Goal: Obtain resource: Download file/media

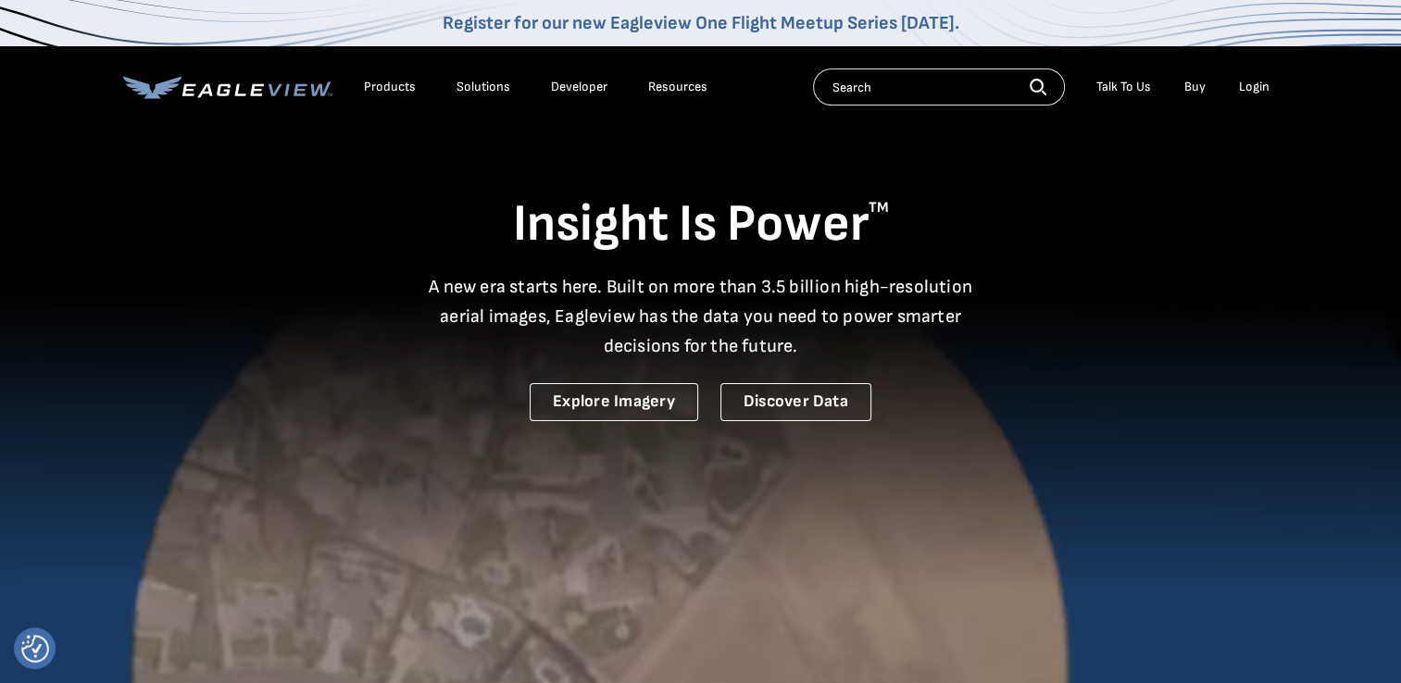
click at [1248, 91] on div "Login" at bounding box center [1254, 87] width 31 height 17
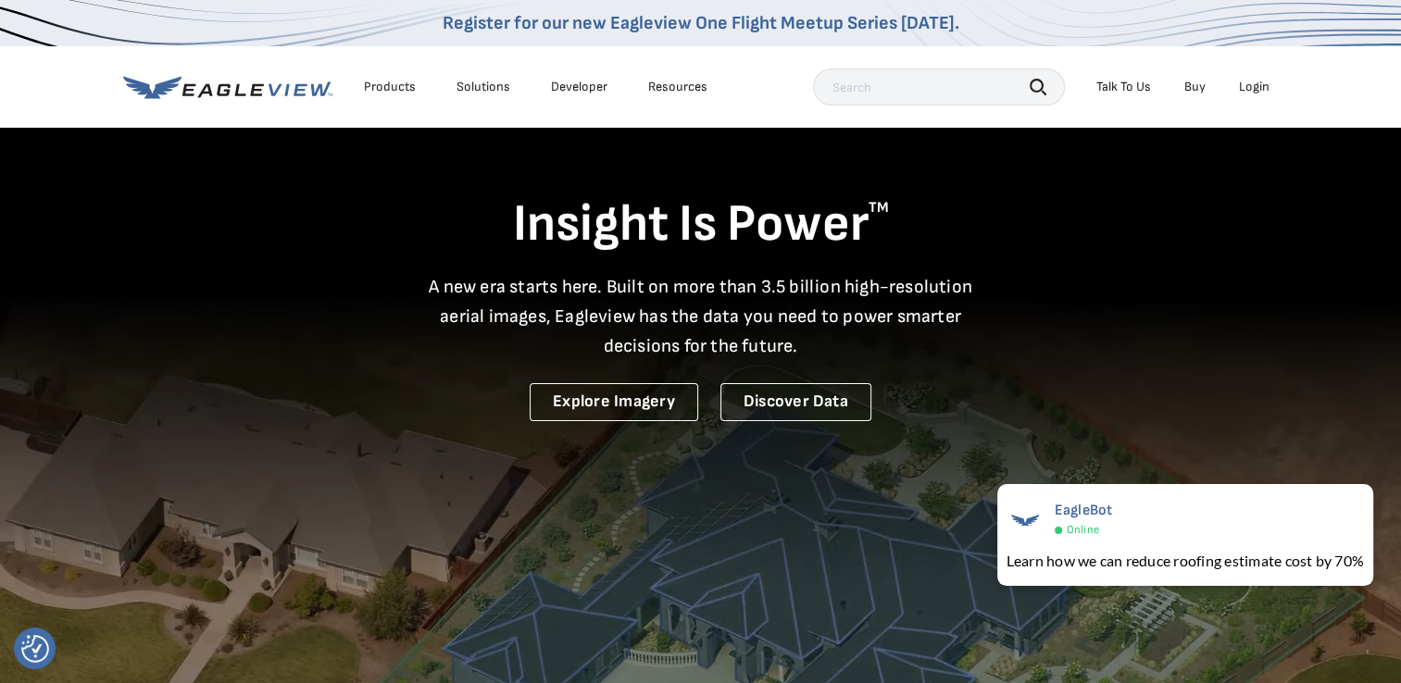
click at [1259, 81] on div "Login" at bounding box center [1254, 87] width 31 height 17
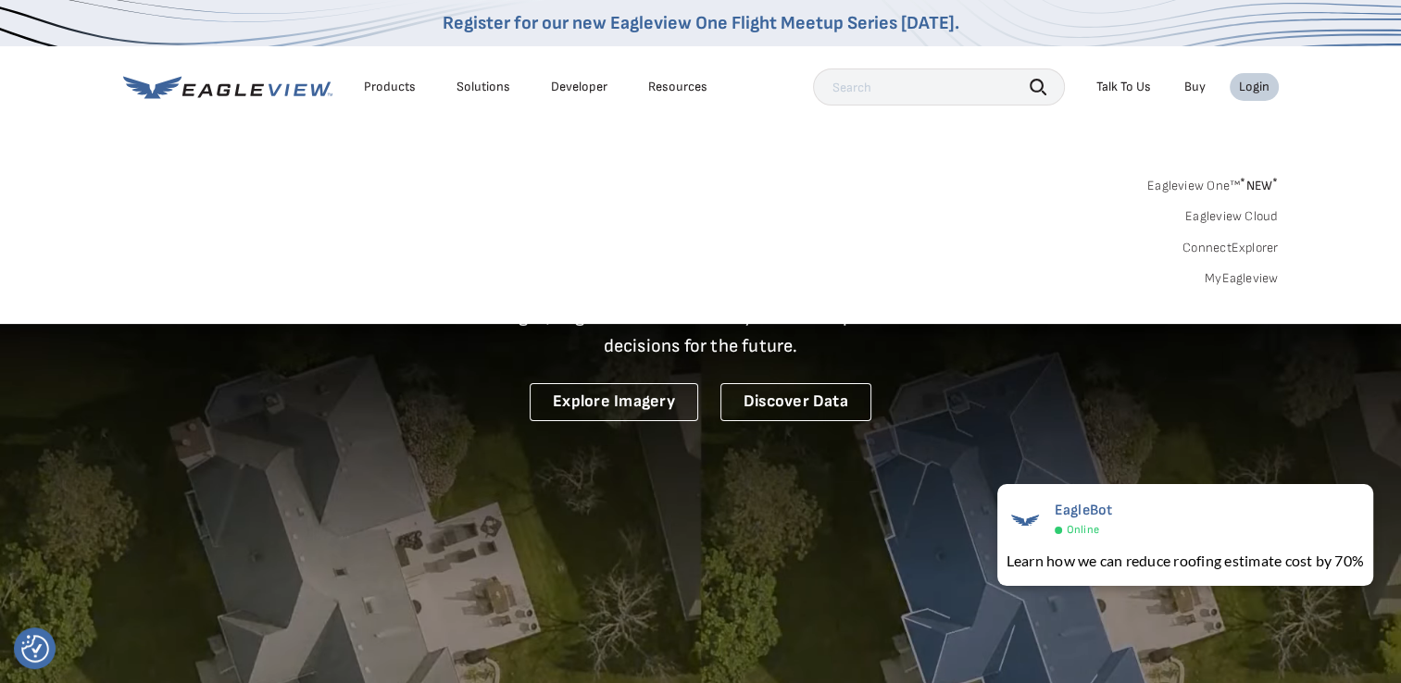
click at [1252, 186] on span "* NEW *" at bounding box center [1258, 186] width 38 height 16
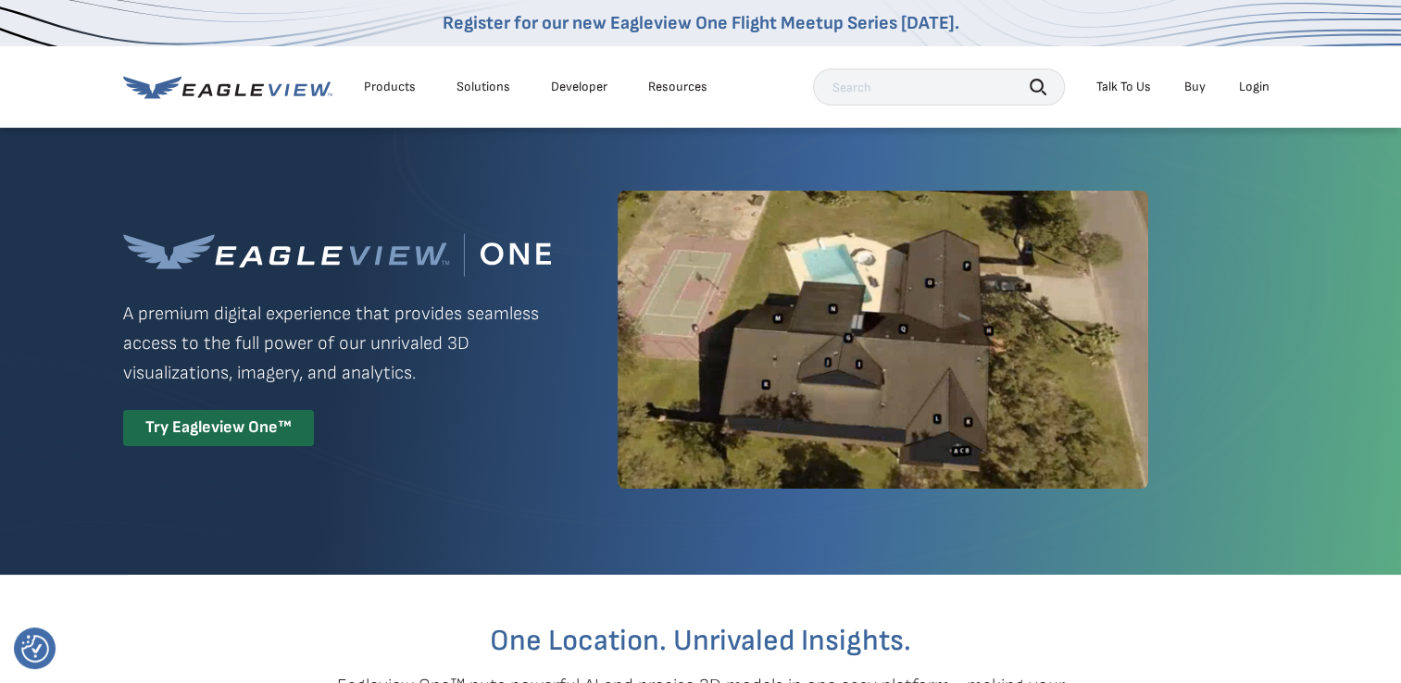
click at [1259, 90] on div "Login" at bounding box center [1254, 87] width 31 height 17
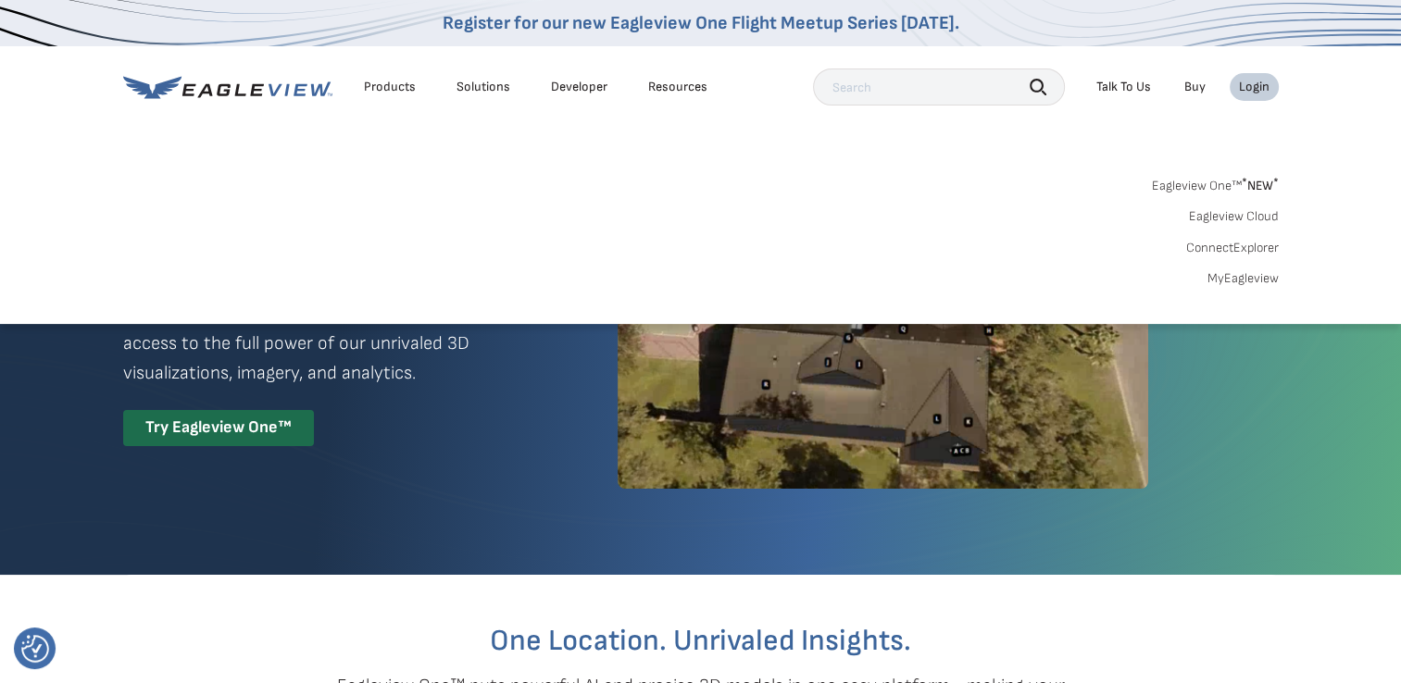
click at [1249, 180] on span "* NEW *" at bounding box center [1259, 186] width 37 height 16
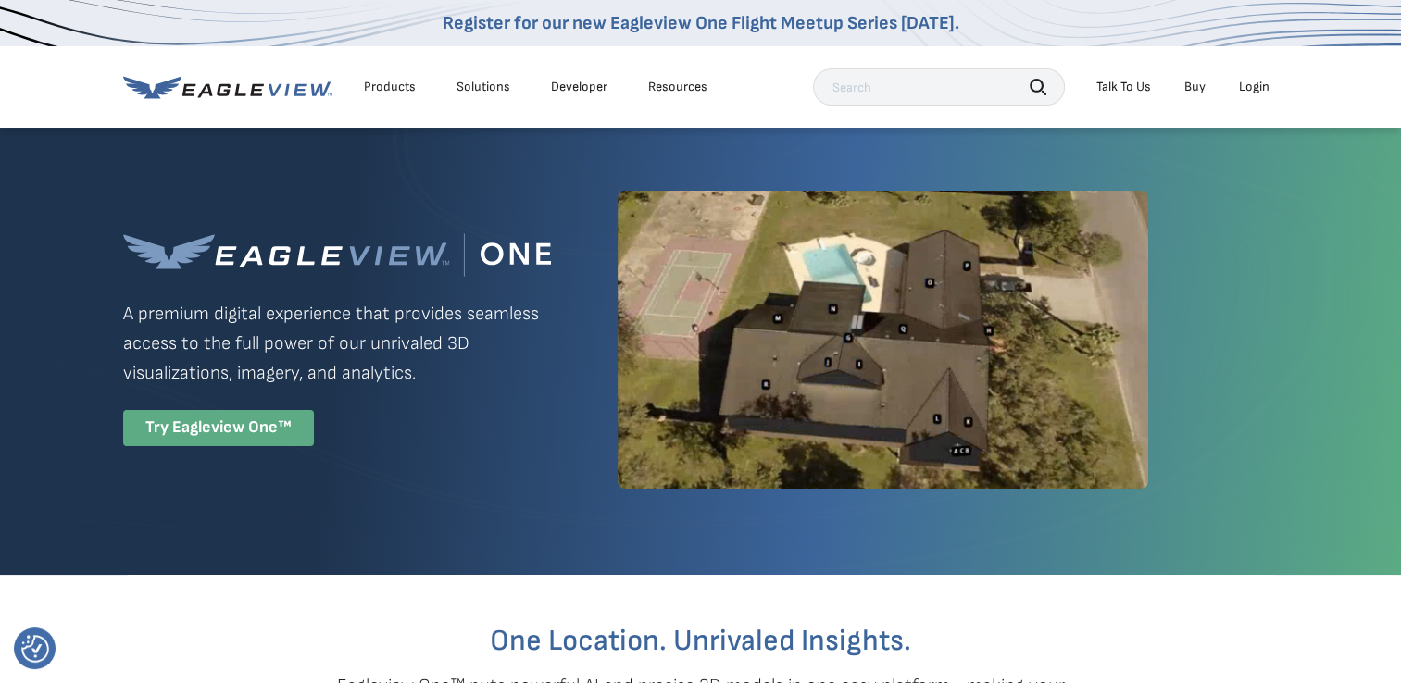
click at [266, 427] on div "Try Eagleview One™" at bounding box center [218, 428] width 191 height 36
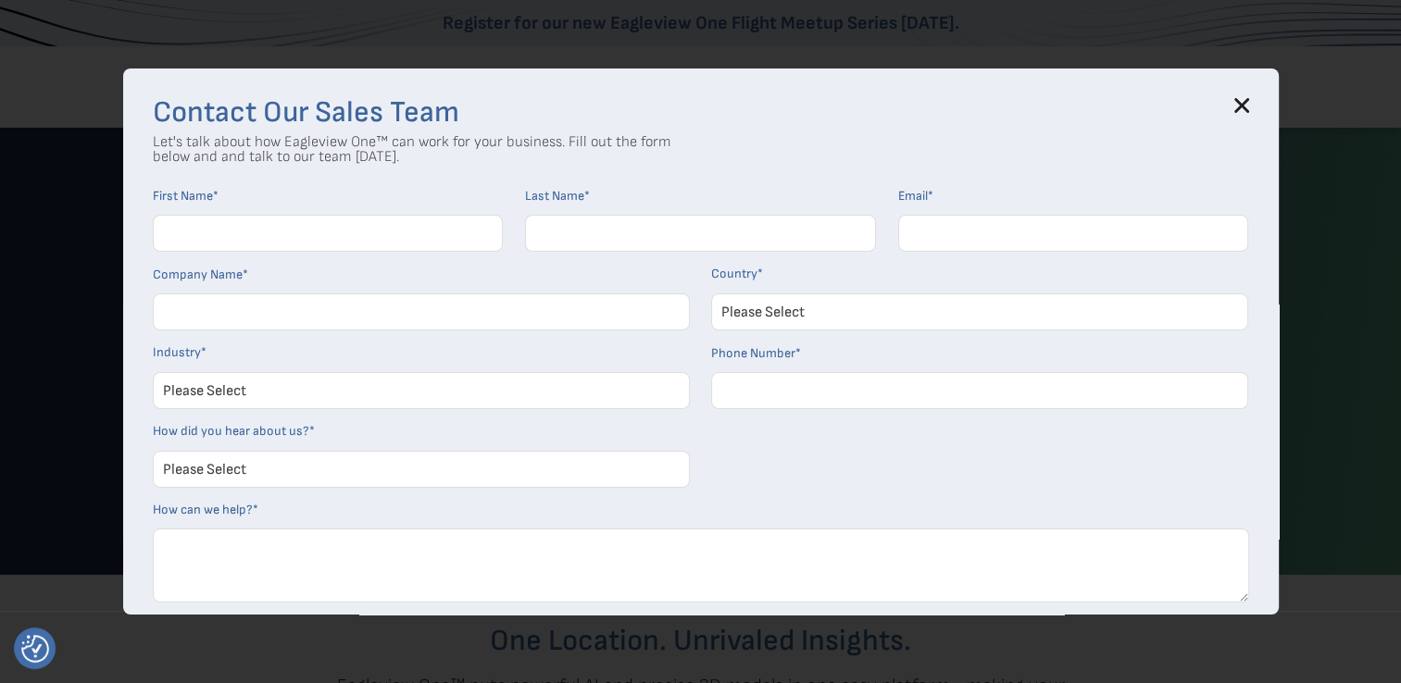
click at [1238, 102] on h3 "Contact Our Sales Team" at bounding box center [701, 113] width 1096 height 30
click at [1244, 105] on icon at bounding box center [1241, 105] width 15 height 15
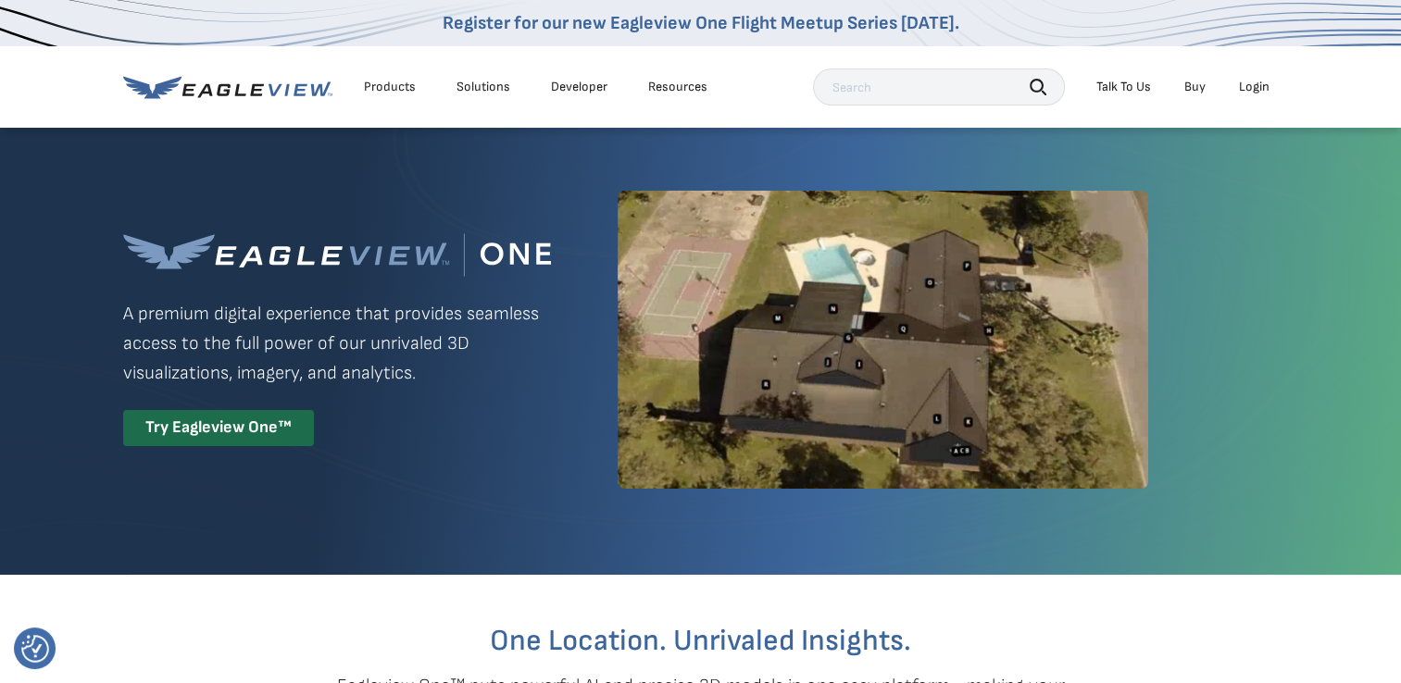
click at [1254, 87] on div "Login" at bounding box center [1254, 87] width 31 height 17
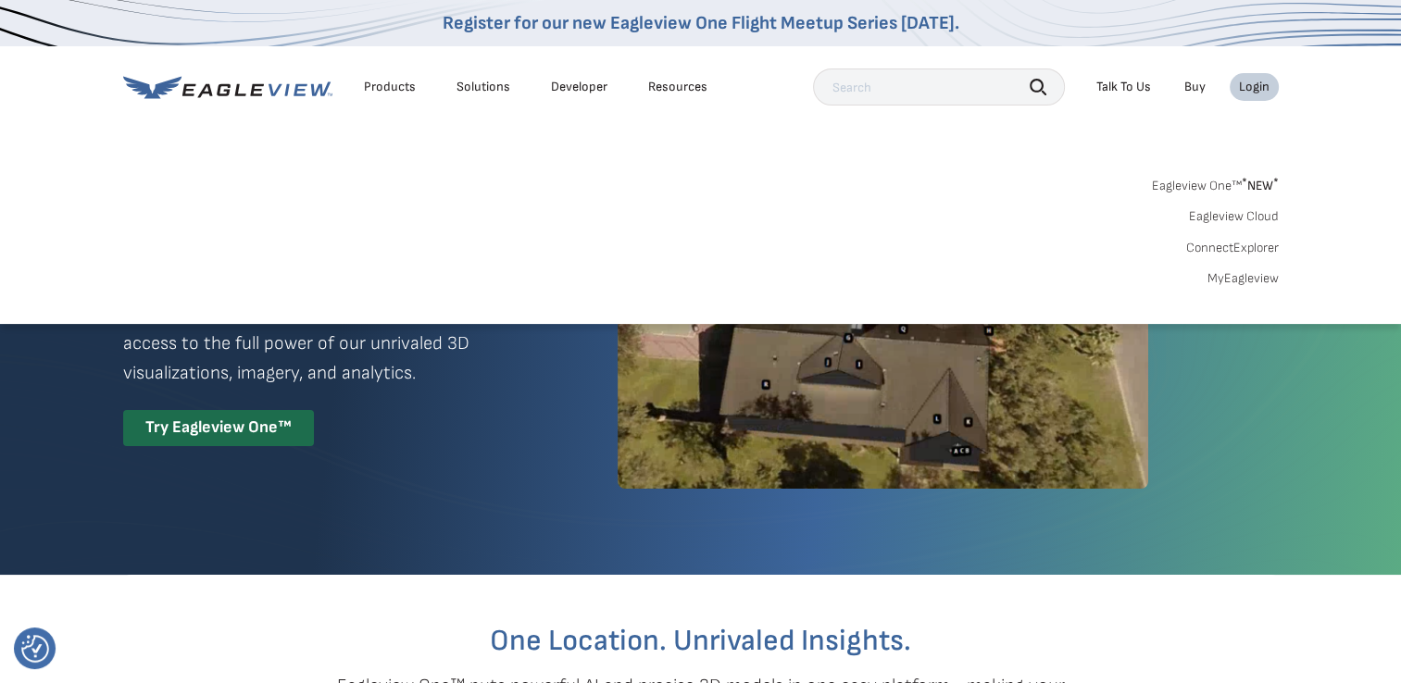
click at [1260, 277] on link "MyEagleview" at bounding box center [1242, 278] width 71 height 17
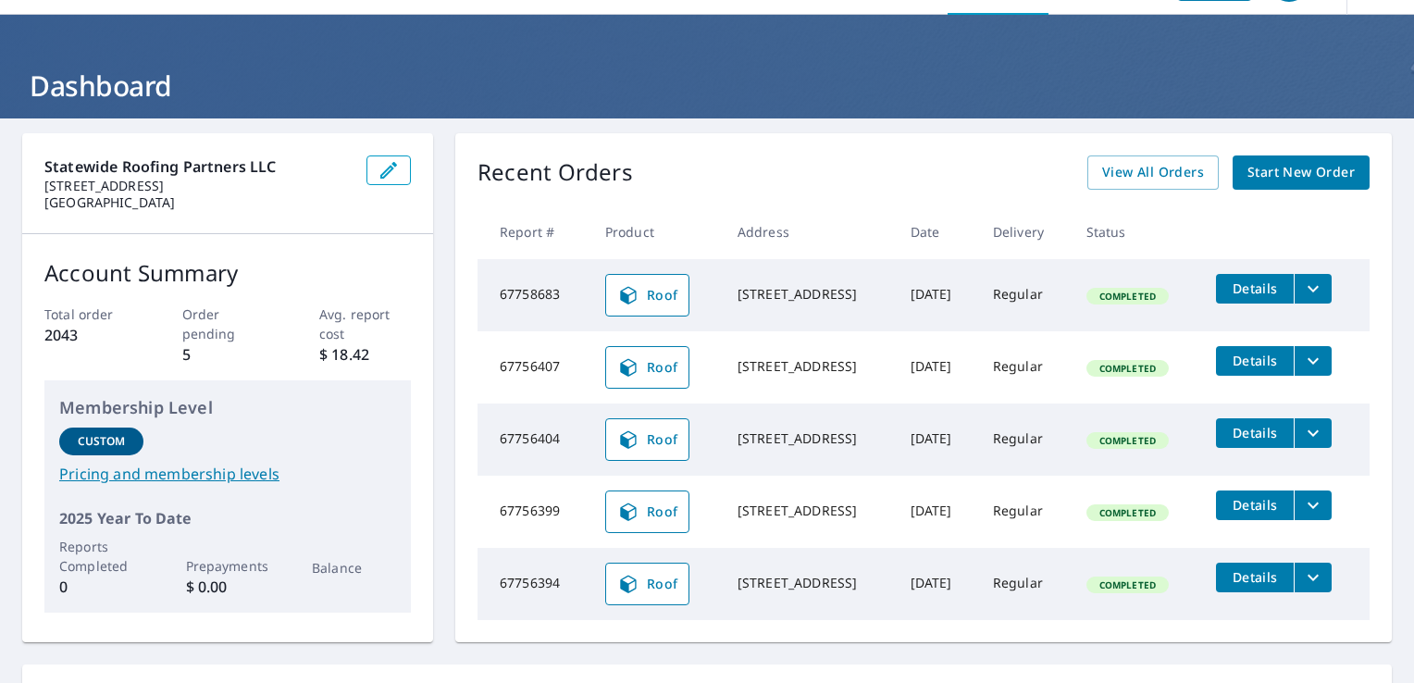
scroll to position [35, 0]
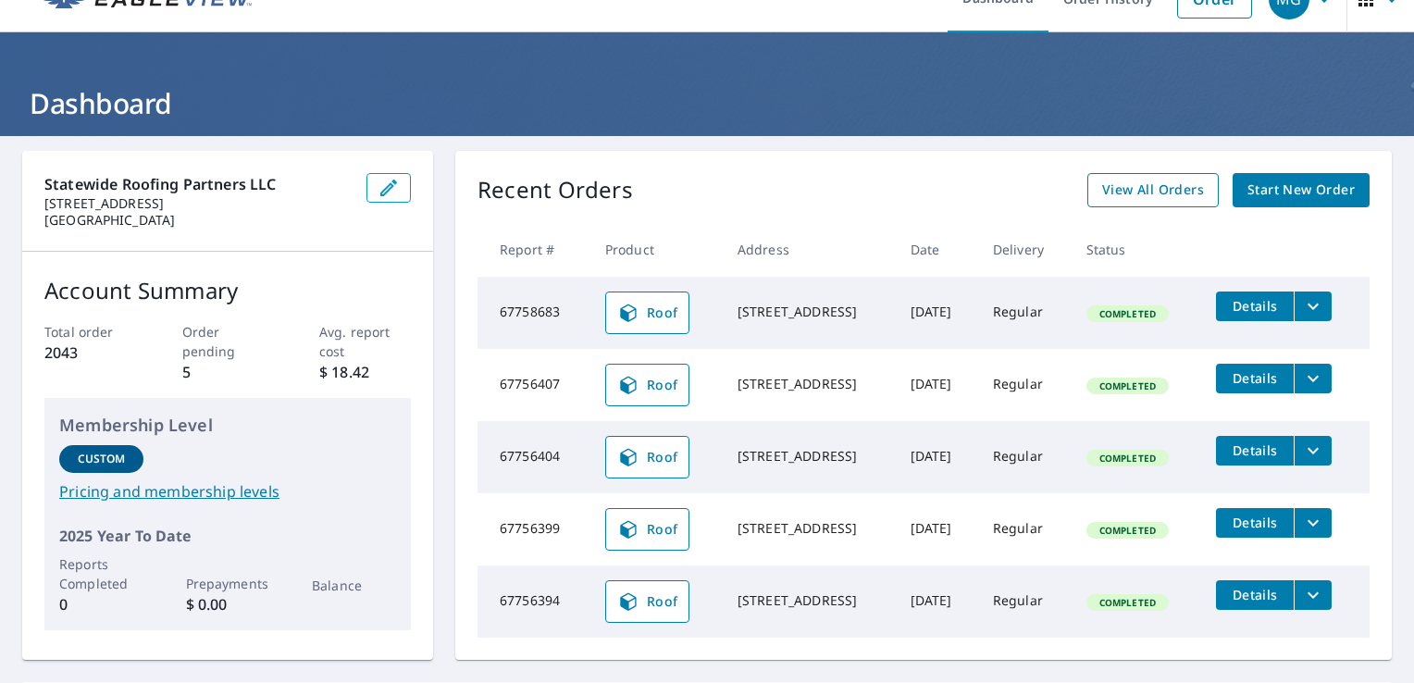
click at [1116, 200] on span "View All Orders" at bounding box center [1153, 190] width 102 height 23
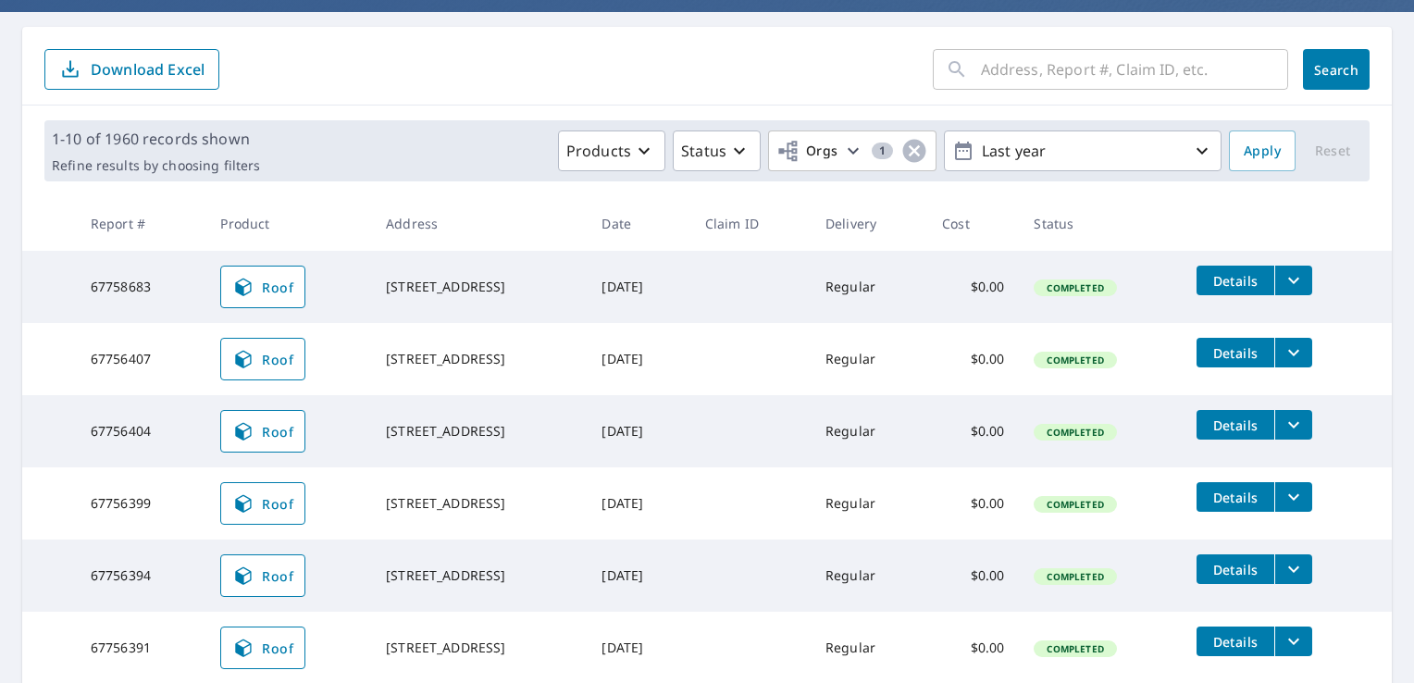
scroll to position [118, 0]
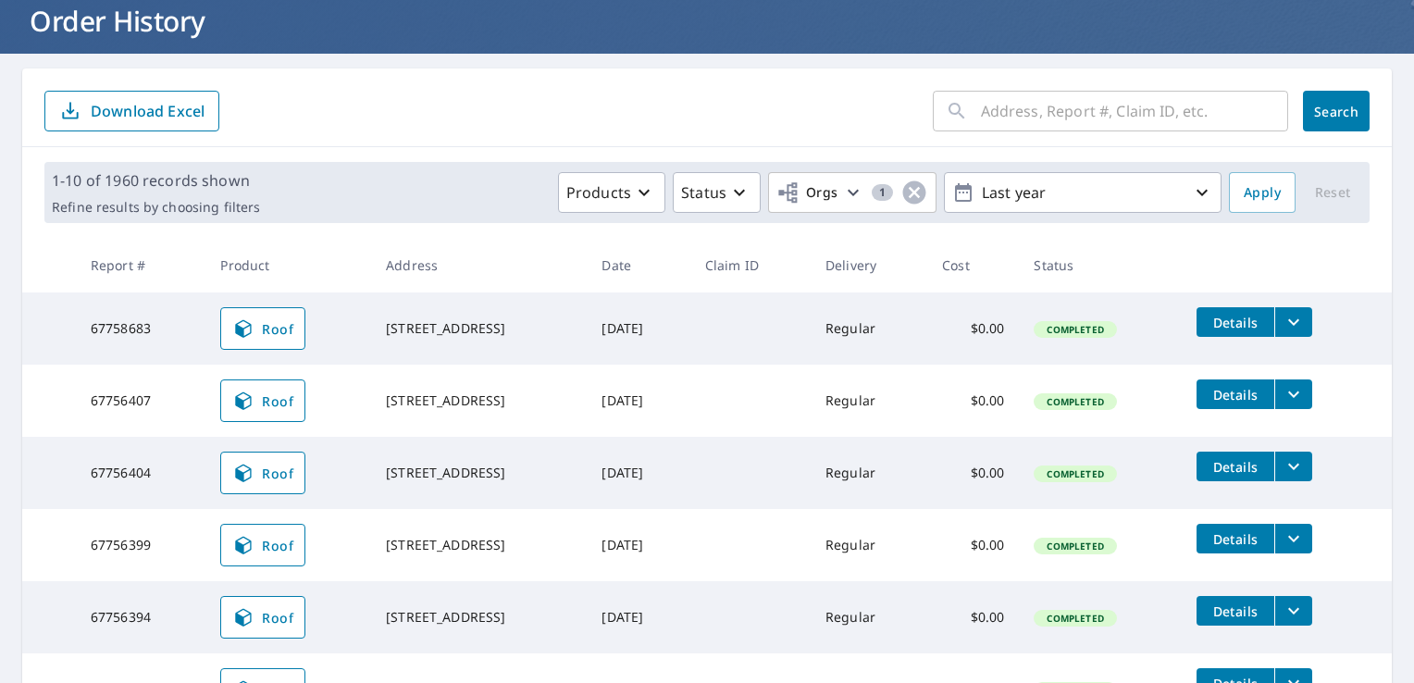
click at [1100, 108] on input "text" at bounding box center [1134, 111] width 307 height 52
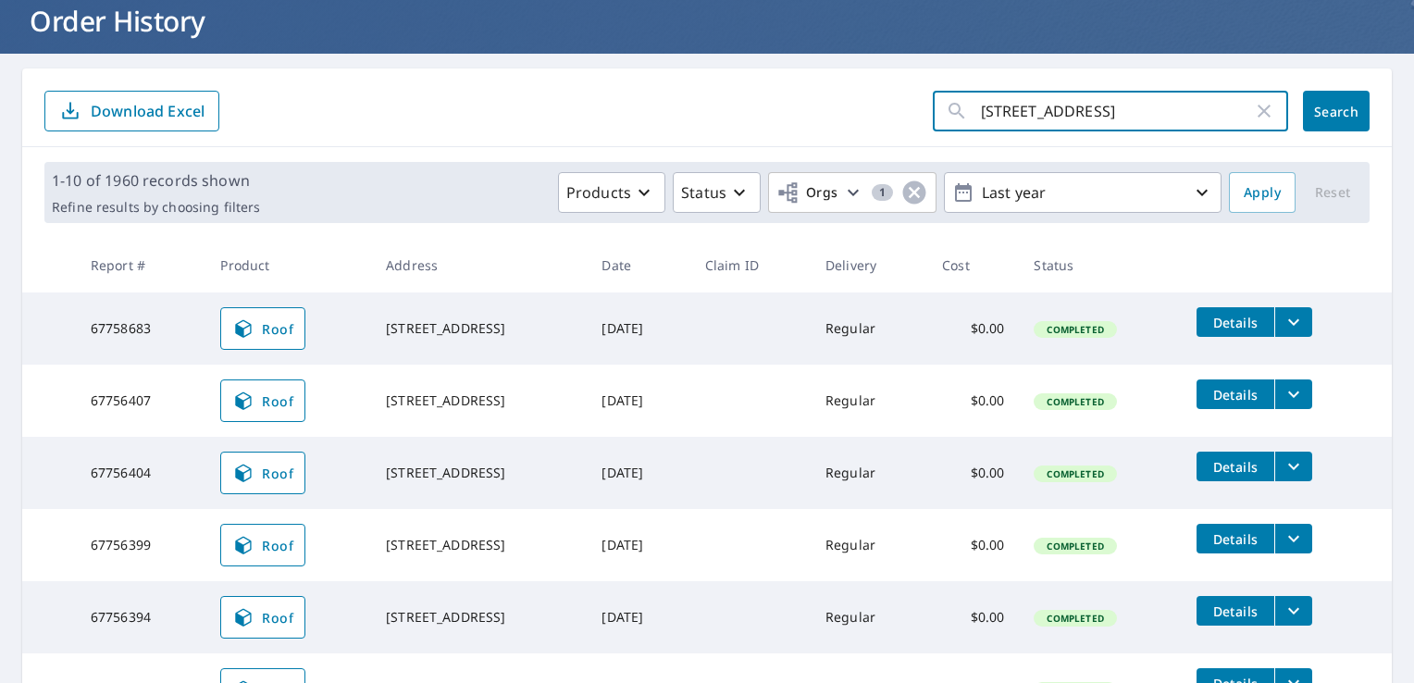
type input "274 sedona way"
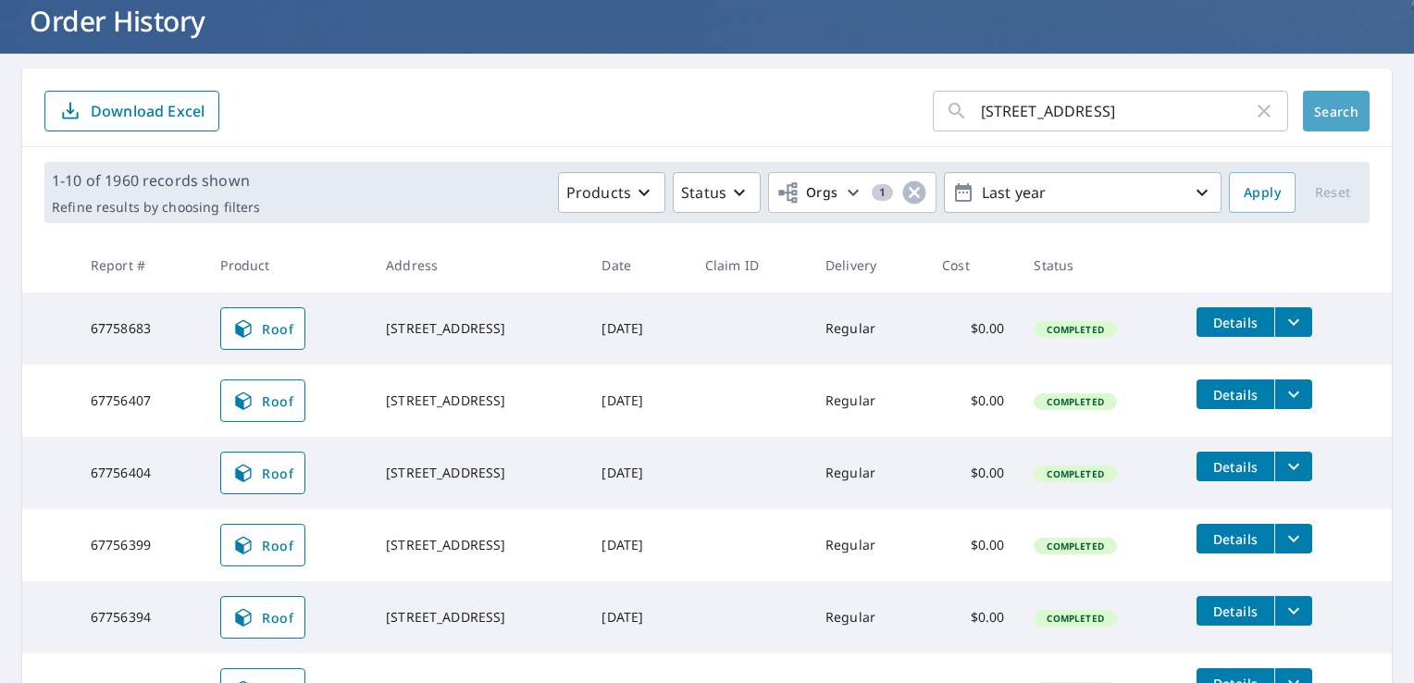
click at [1318, 105] on span "Search" at bounding box center [1336, 112] width 37 height 18
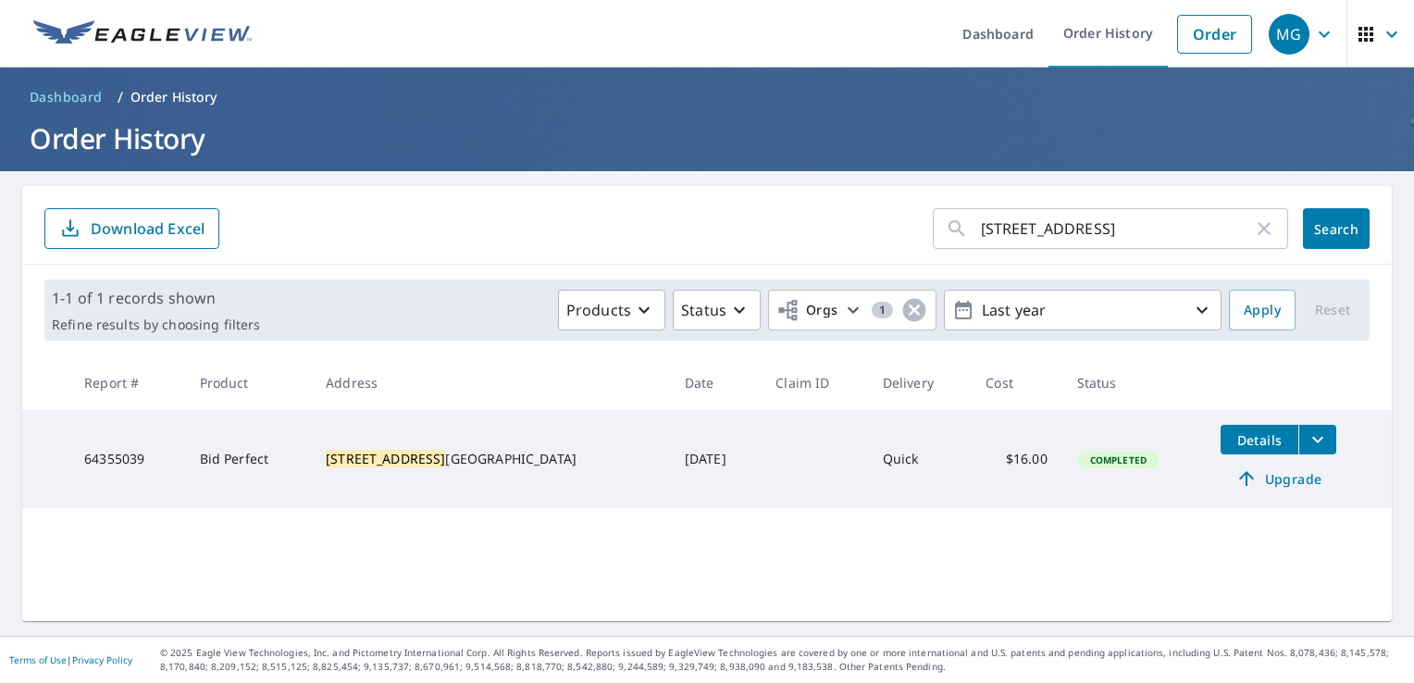
click at [1307, 443] on icon "filesDropdownBtn-64355039" at bounding box center [1318, 440] width 22 height 22
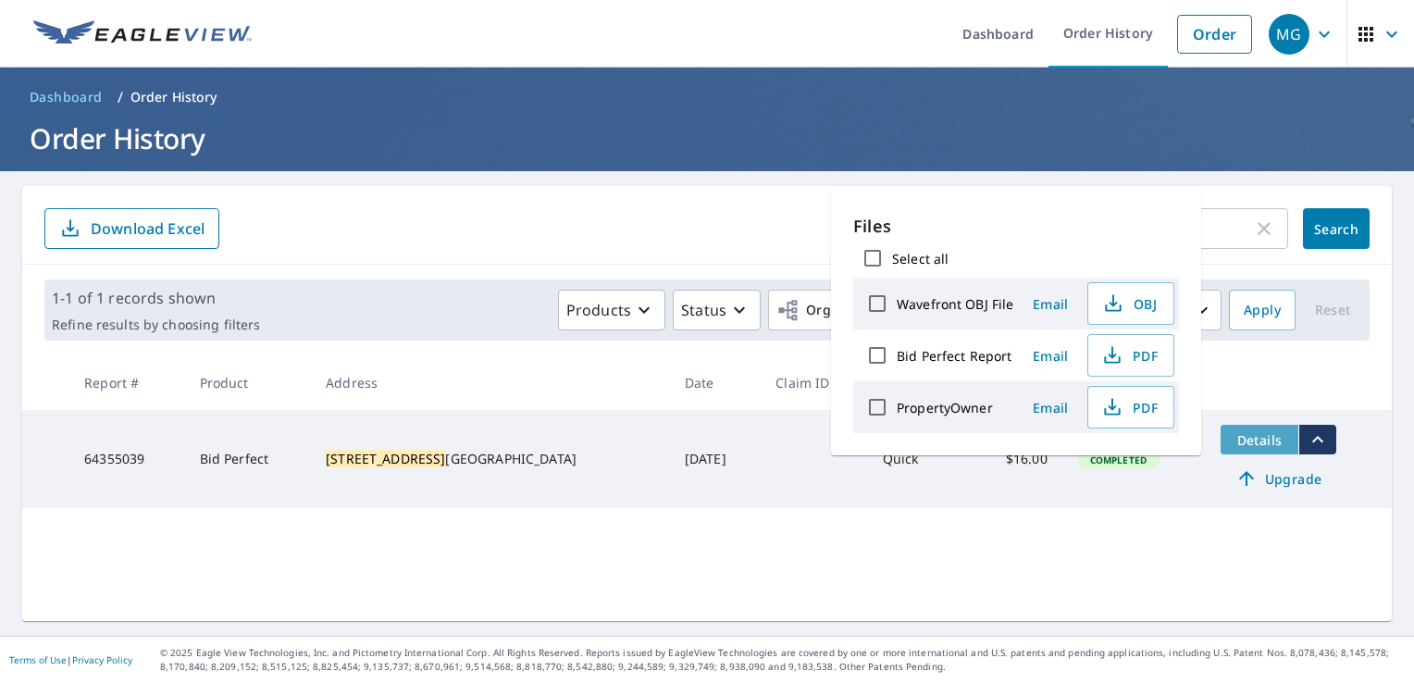
click at [1260, 446] on span "Details" at bounding box center [1260, 440] width 56 height 18
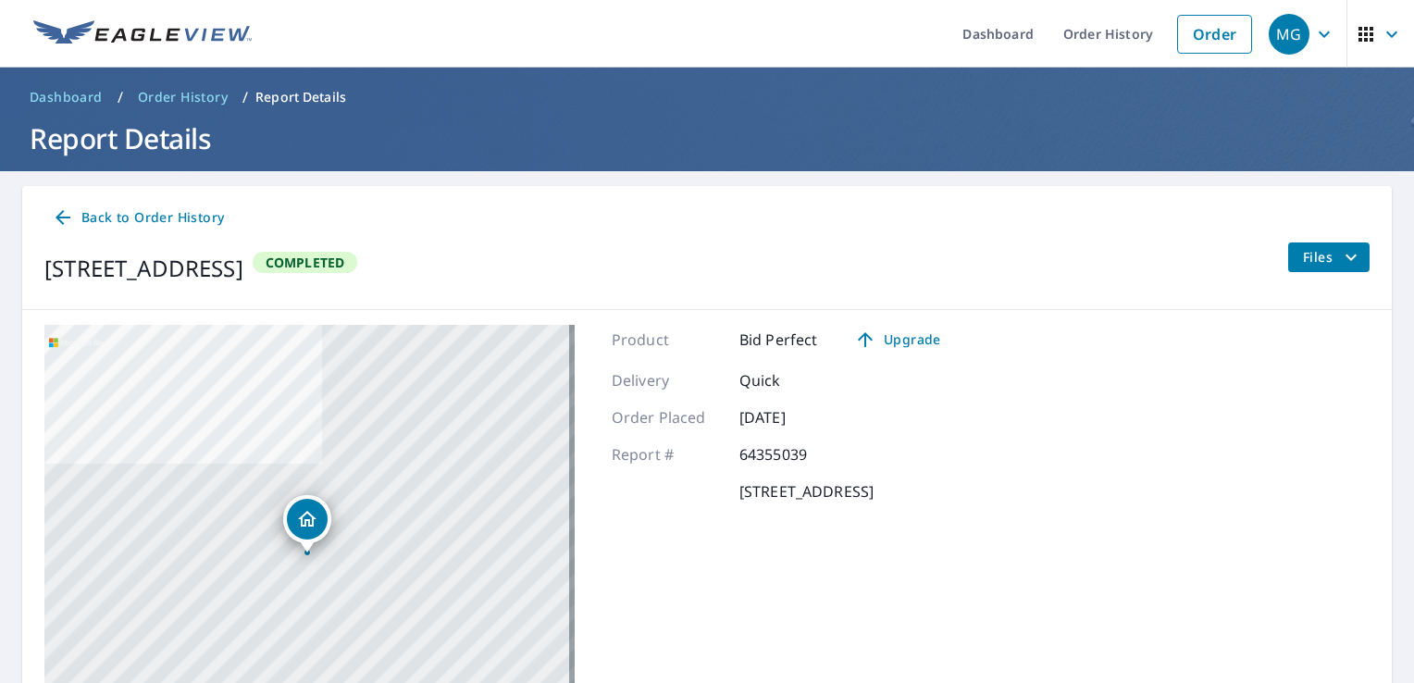
click at [1341, 263] on icon "filesDropdownBtn-64355039" at bounding box center [1351, 257] width 22 height 22
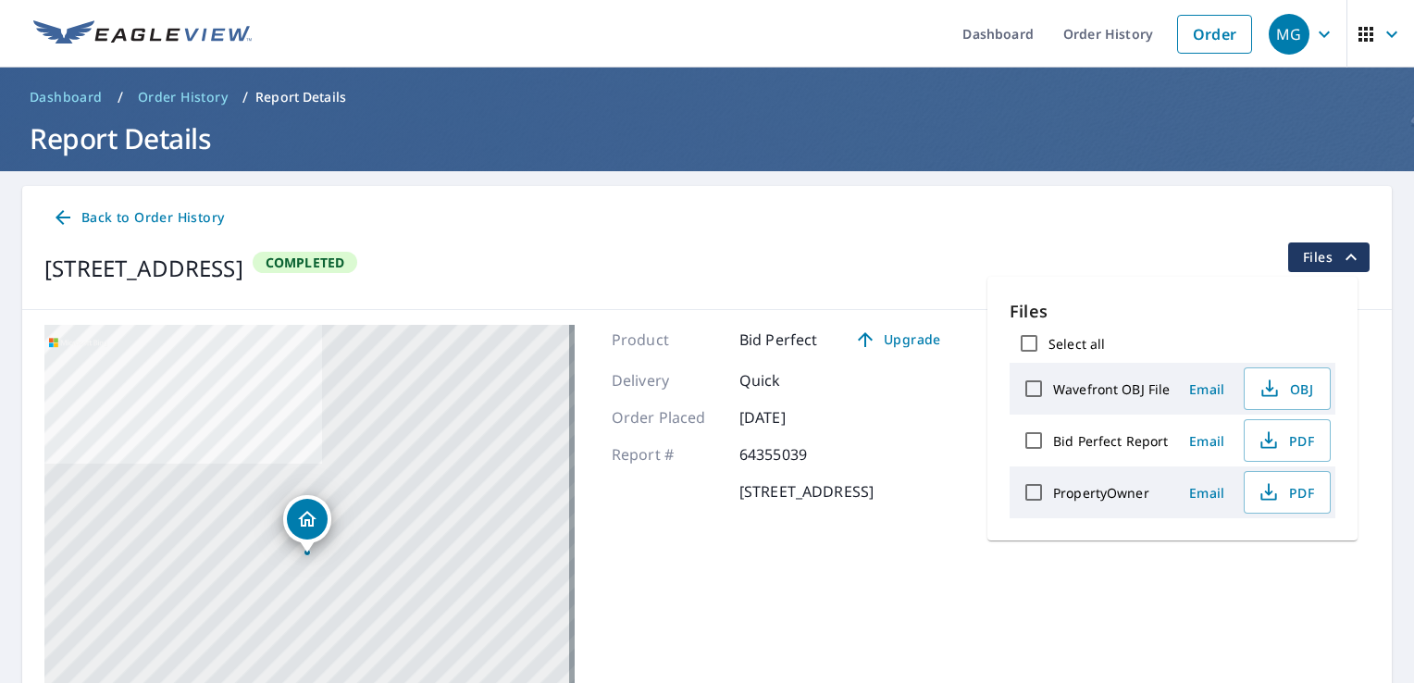
click at [1029, 442] on input "Bid Perfect Report" at bounding box center [1034, 440] width 39 height 39
checkbox input "true"
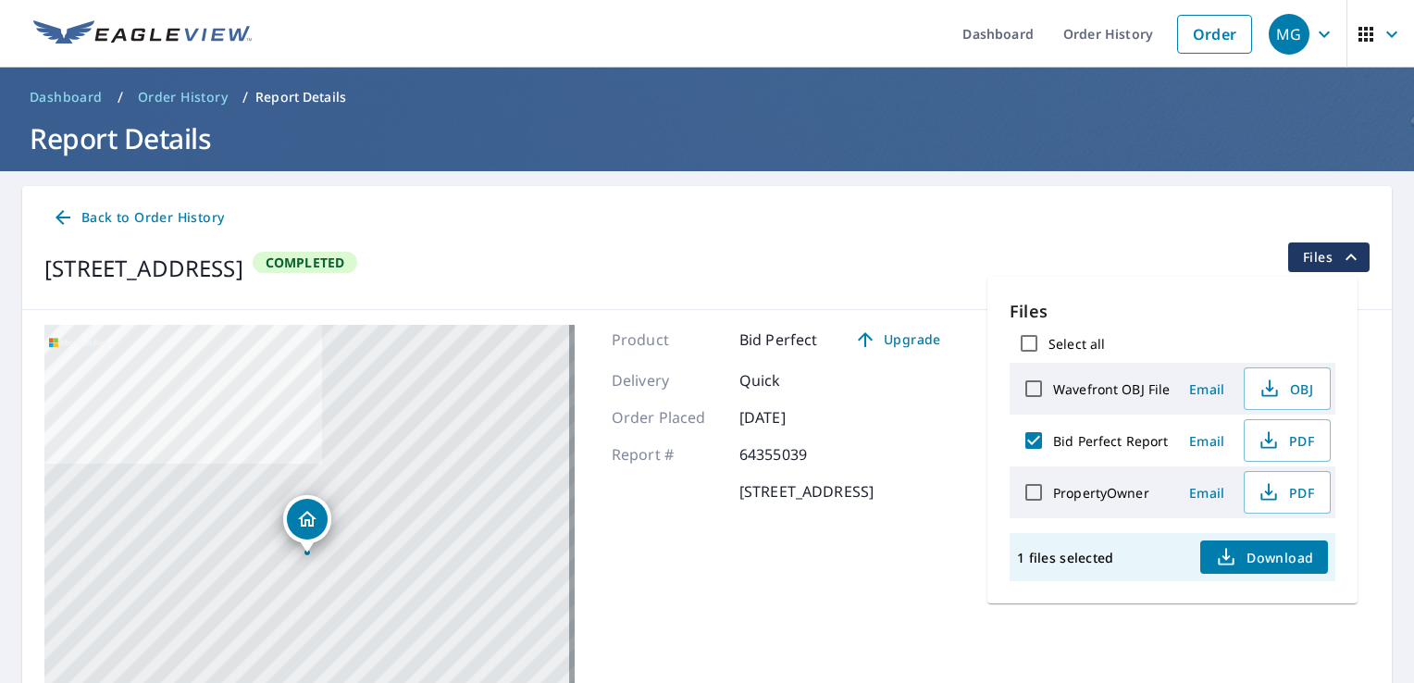
click at [1248, 563] on span "Download" at bounding box center [1264, 557] width 98 height 22
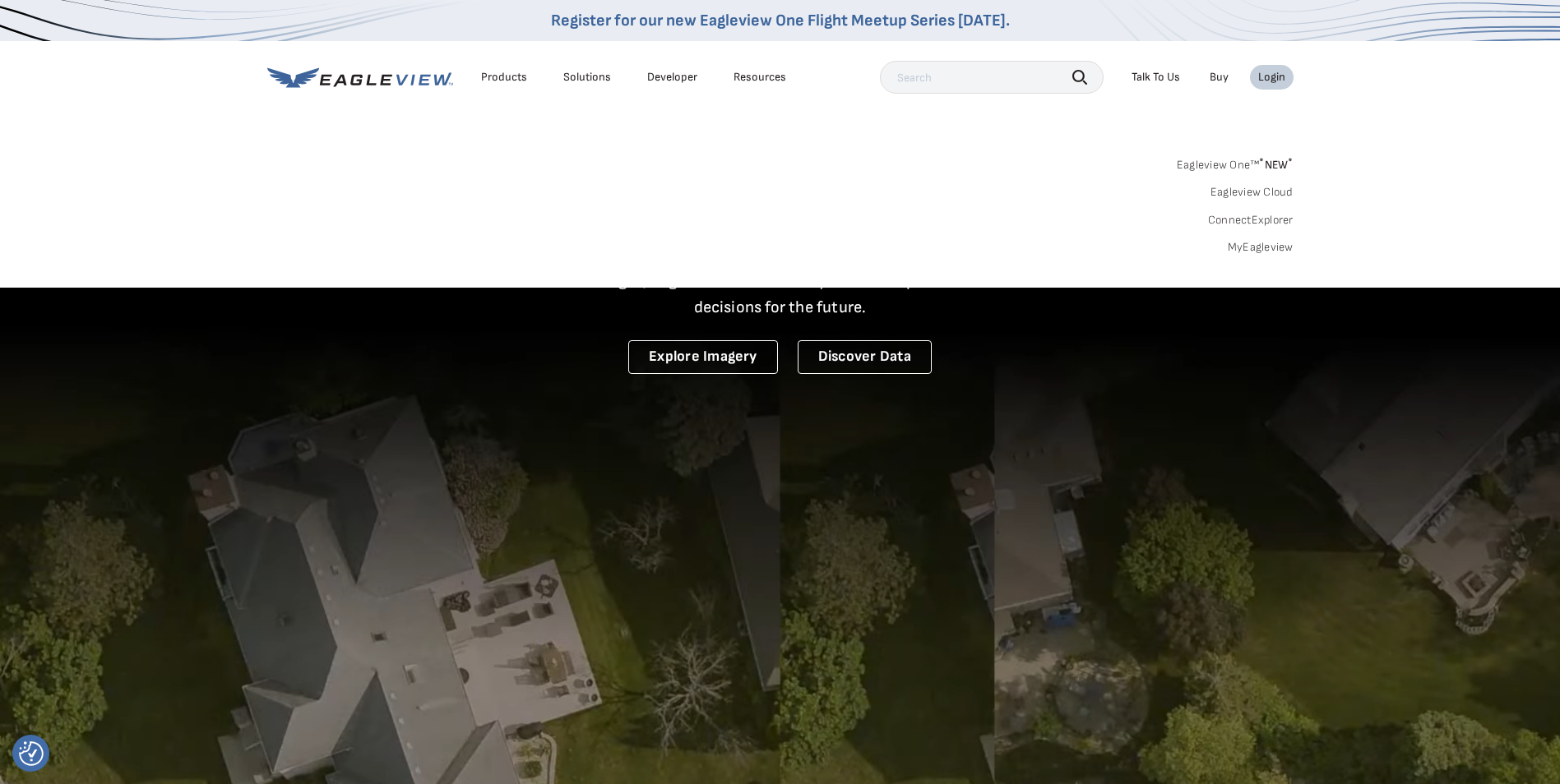
click at [1245, 247] on link "MyEagleview" at bounding box center [1261, 247] width 66 height 15
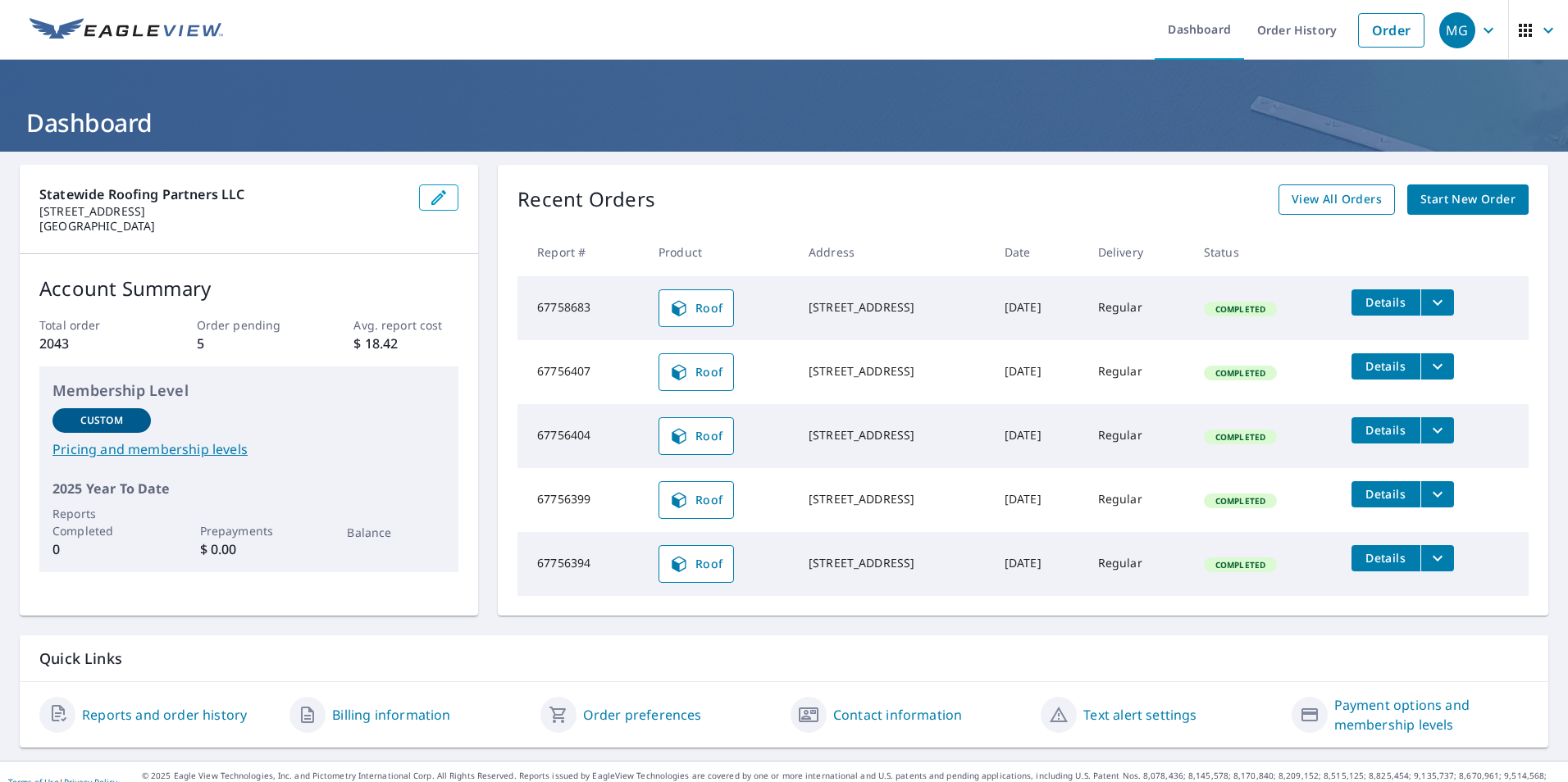
click at [1299, 200] on span "View All Orders" at bounding box center [1337, 199] width 90 height 20
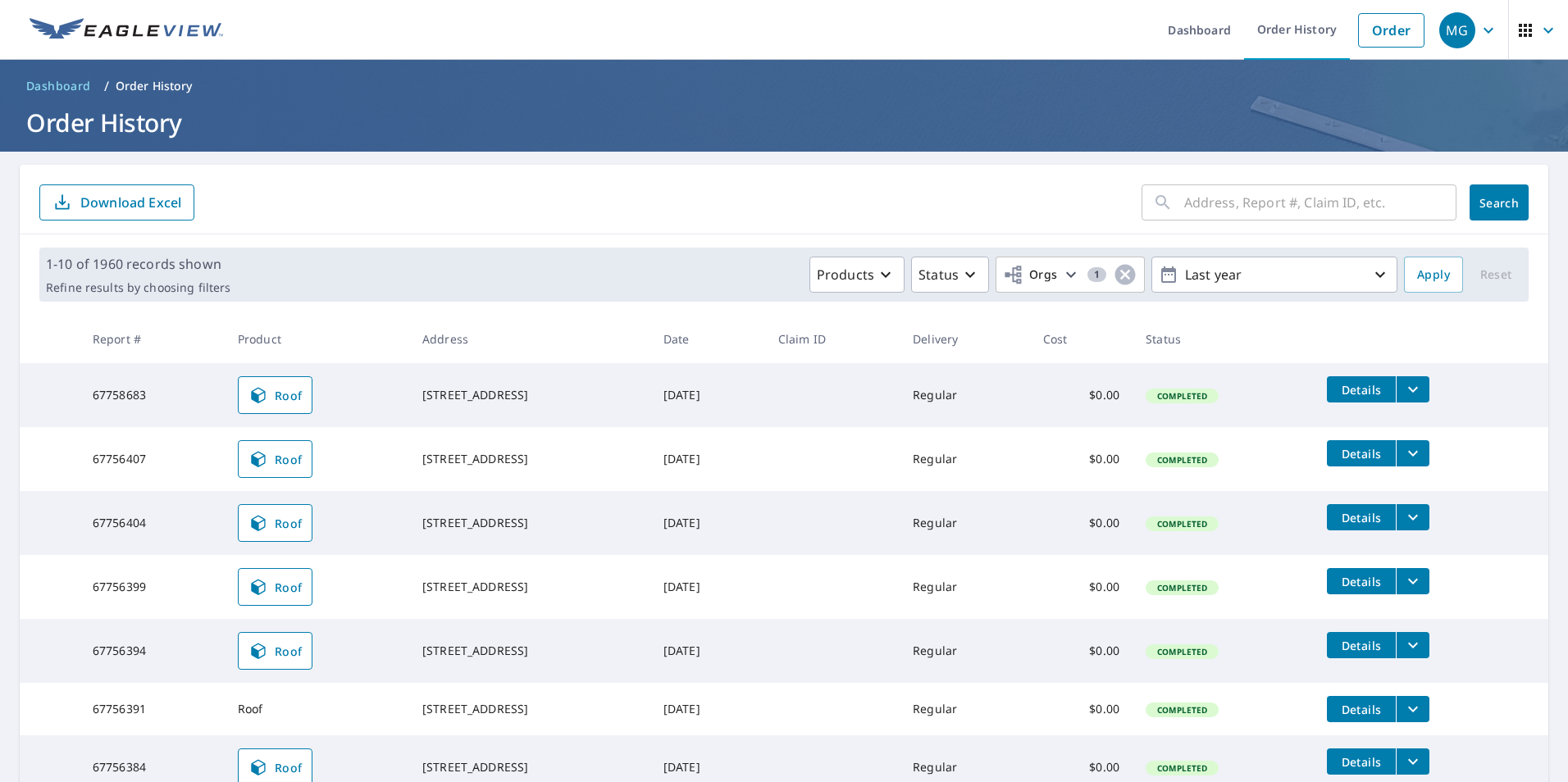
click at [1202, 198] on input "text" at bounding box center [1320, 203] width 272 height 46
paste input "[STREET_ADDRESS]"
type input "[STREET_ADDRESS]"
click at [1494, 190] on button "Search" at bounding box center [1499, 202] width 59 height 36
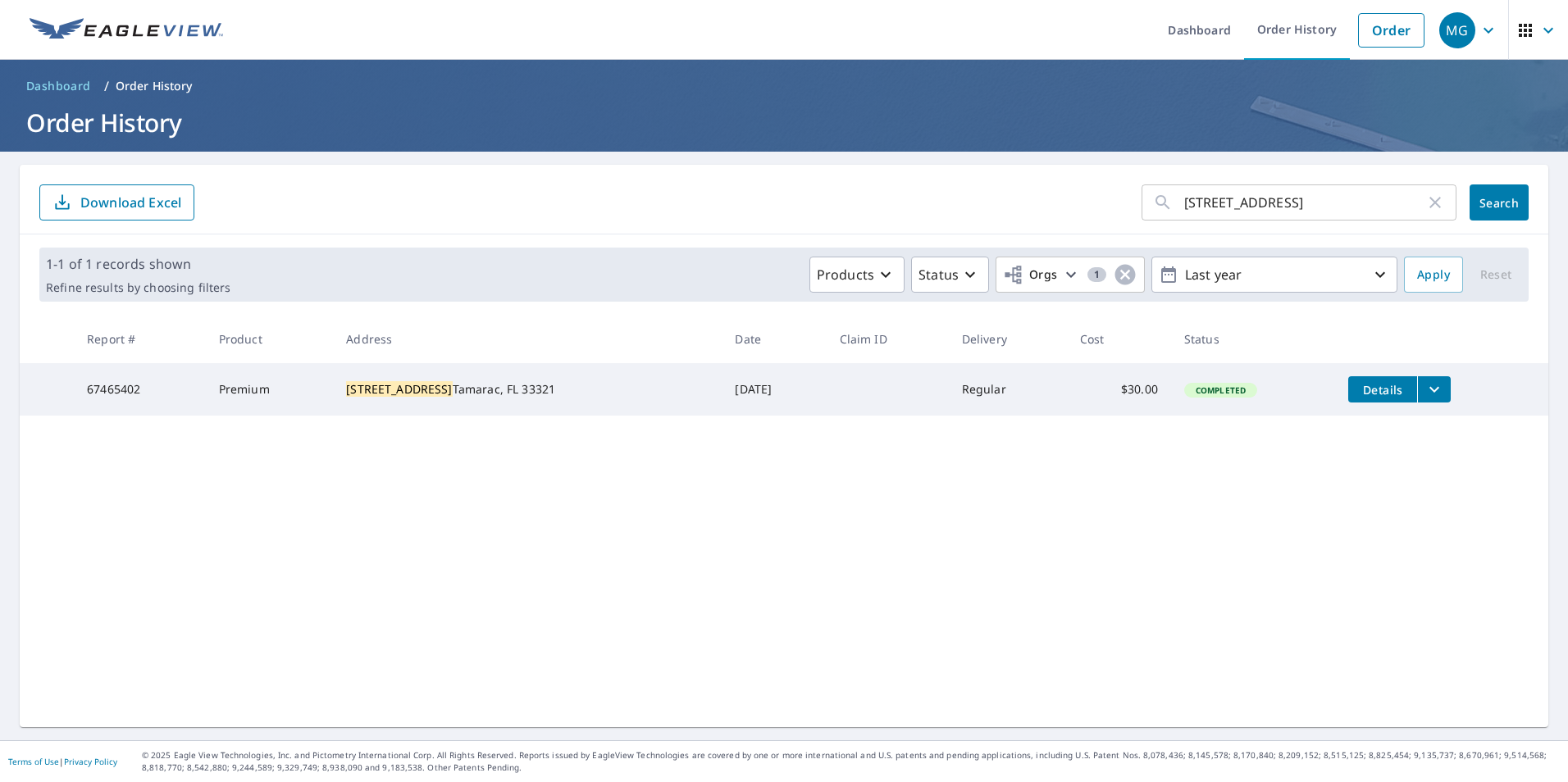
click at [1417, 383] on button "filesDropdownBtn-67465402" at bounding box center [1434, 390] width 34 height 27
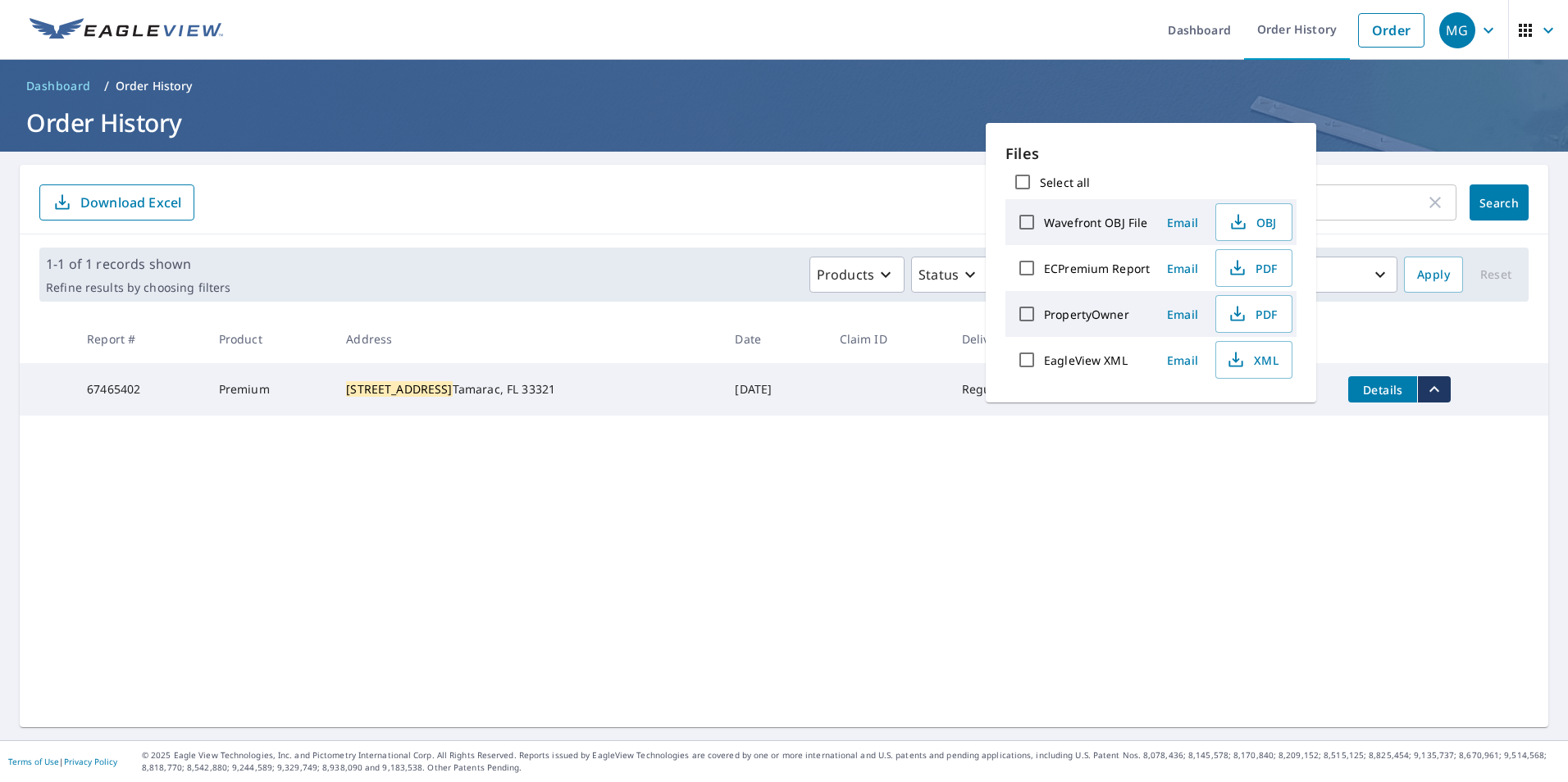
click at [1249, 533] on div "[STREET_ADDRESS] ​ Search Download Excel 1-1 of 1 records shown Refine results …" at bounding box center [783, 445] width 1528 height 562
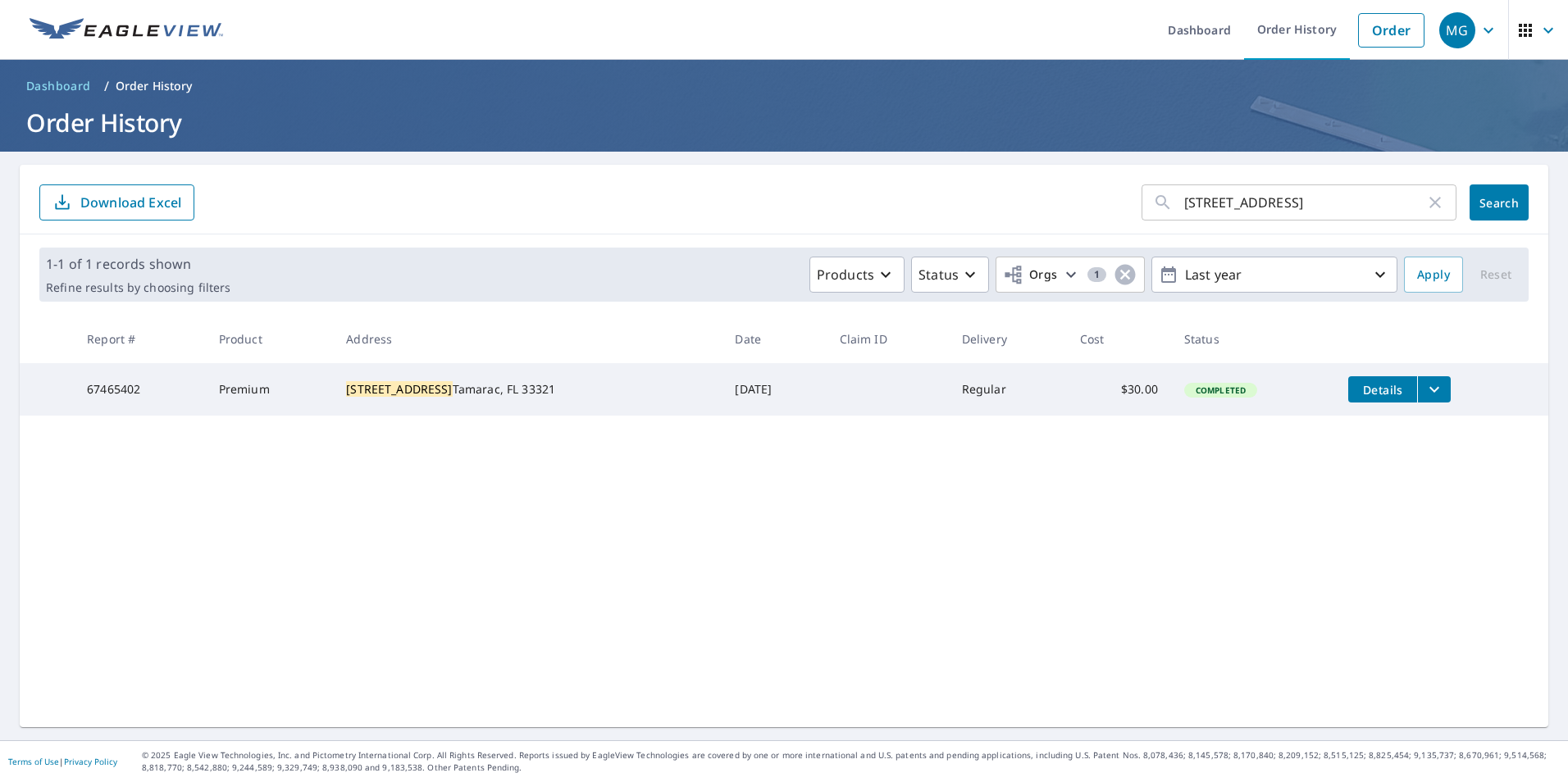
click at [1358, 387] on span "Details" at bounding box center [1383, 390] width 50 height 16
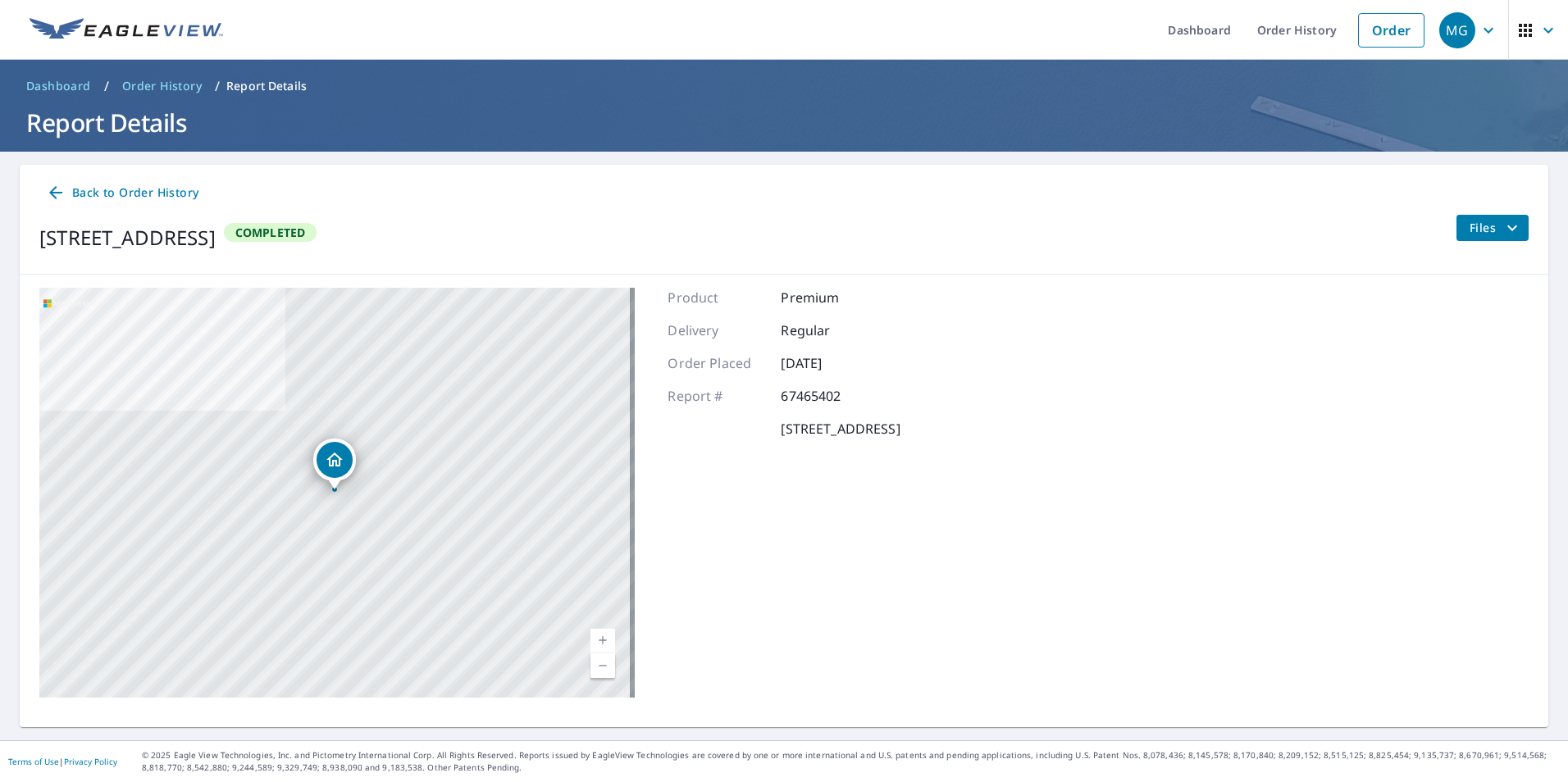
click at [1502, 226] on icon "filesDropdownBtn-67465402" at bounding box center [1512, 228] width 19 height 19
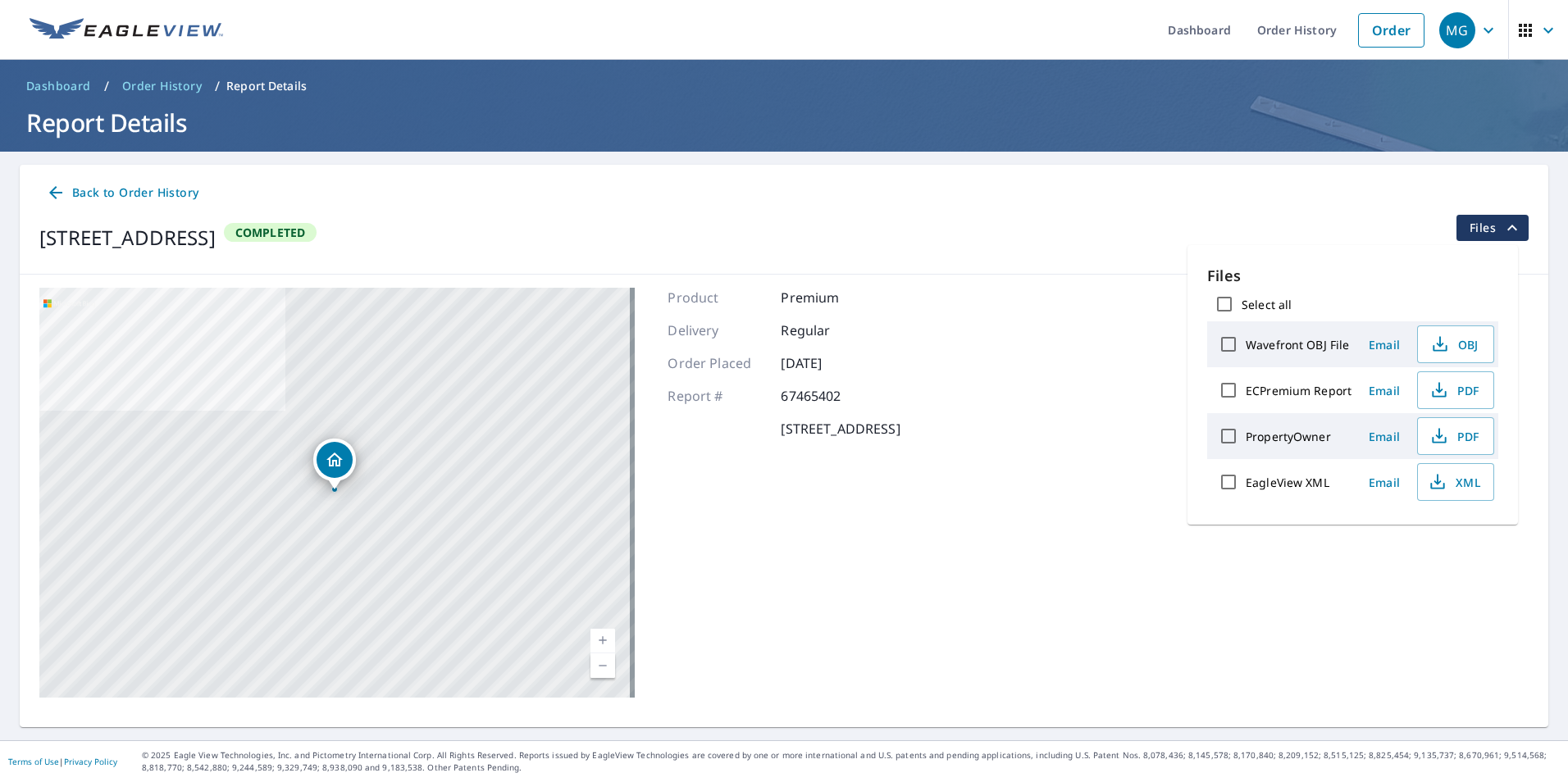
click at [1065, 377] on div "[STREET_ADDRESS] Aerial Road A standard road map Aerial A detailed look from ab…" at bounding box center [783, 492] width 1528 height 436
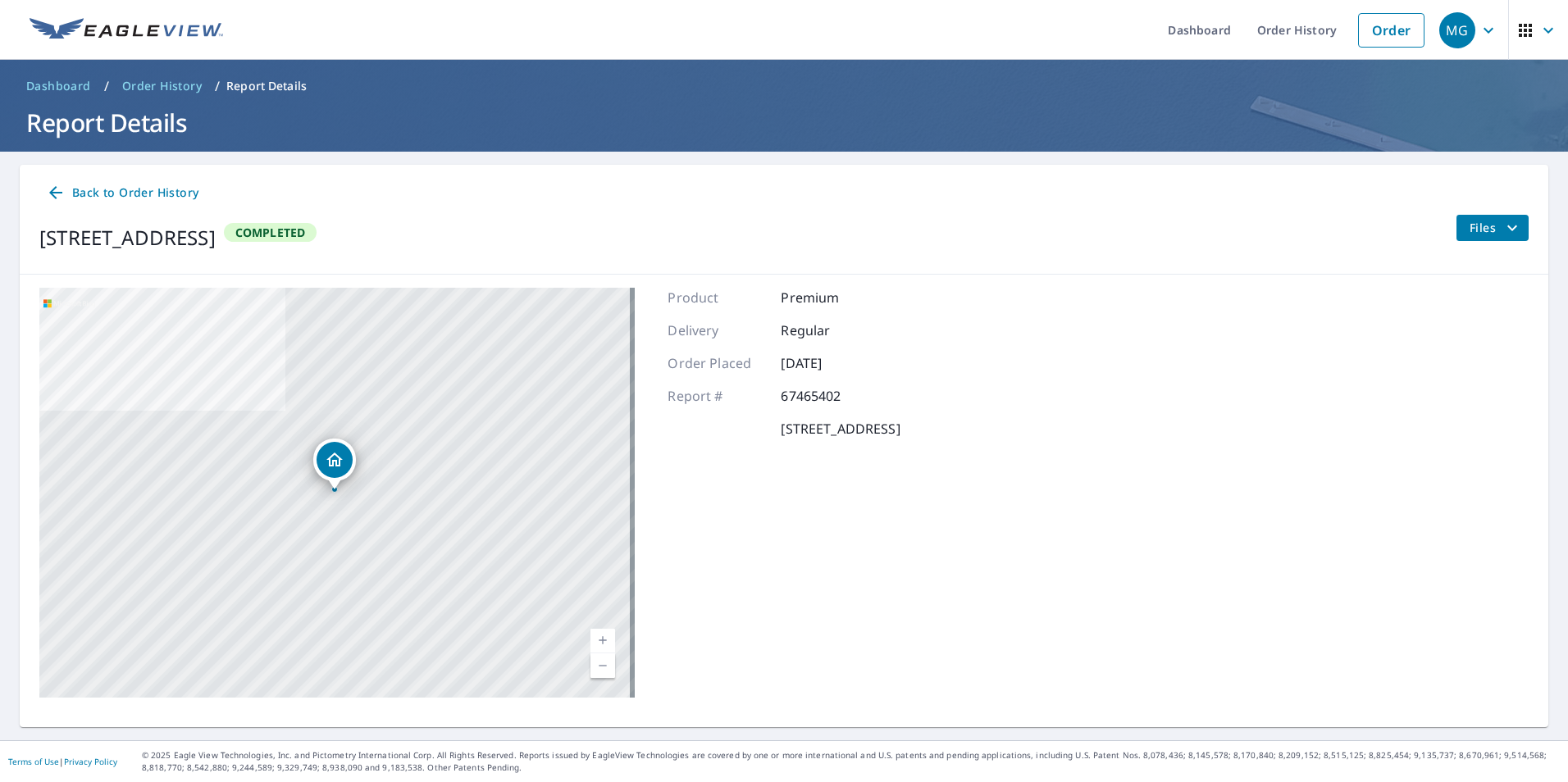
click at [1502, 234] on icon "filesDropdownBtn-67465402" at bounding box center [1512, 228] width 19 height 19
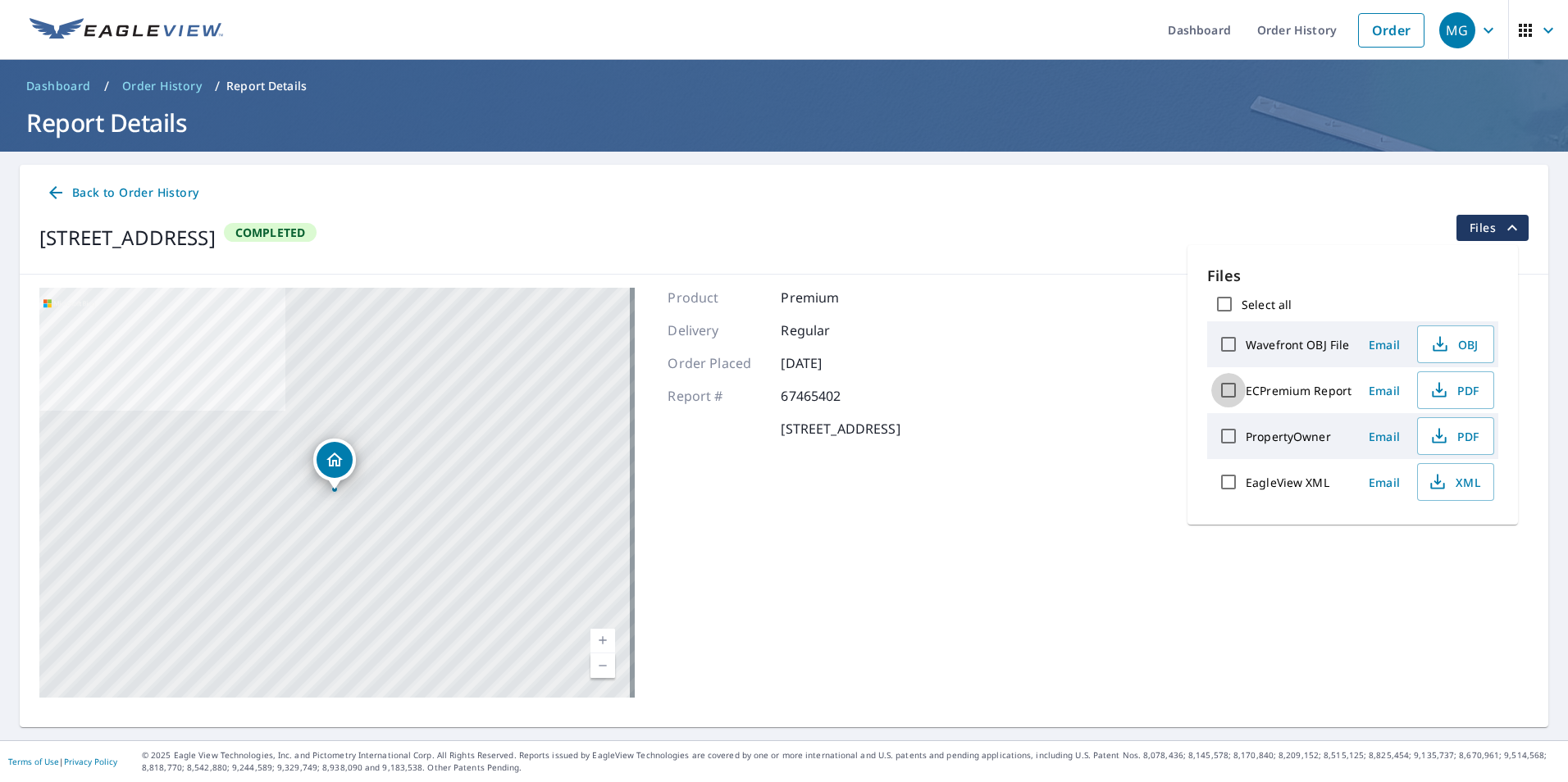
click at [1229, 391] on input "ECPremium Report" at bounding box center [1228, 390] width 35 height 35
checkbox input "true"
click at [1438, 543] on span "Download" at bounding box center [1435, 539] width 87 height 19
